Goal: Task Accomplishment & Management: Use online tool/utility

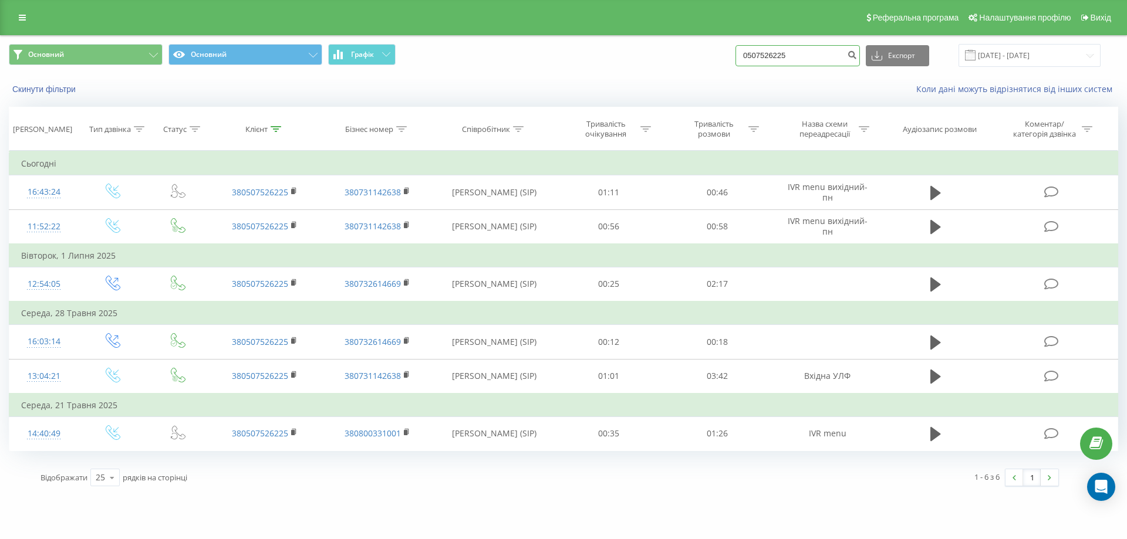
drag, startPoint x: 742, startPoint y: 59, endPoint x: 702, endPoint y: 58, distance: 39.9
click at [709, 59] on div "Основний Основний Графік 0507526225 Експорт .csv .xls .xlsx [DATE] - [DATE]" at bounding box center [563, 55] width 1109 height 23
type input "0638495235"
